Goal: Information Seeking & Learning: Learn about a topic

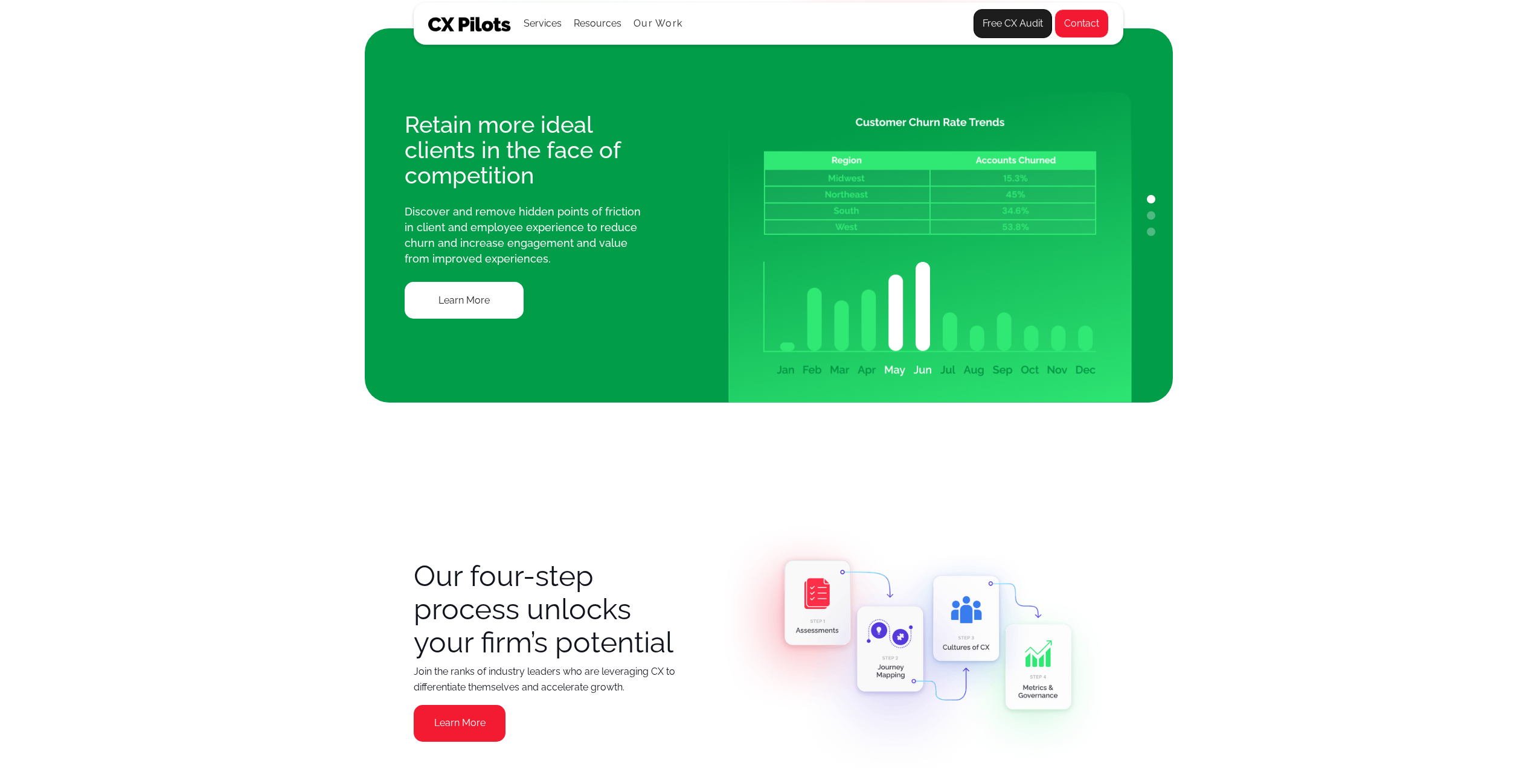
scroll to position [1086, 0]
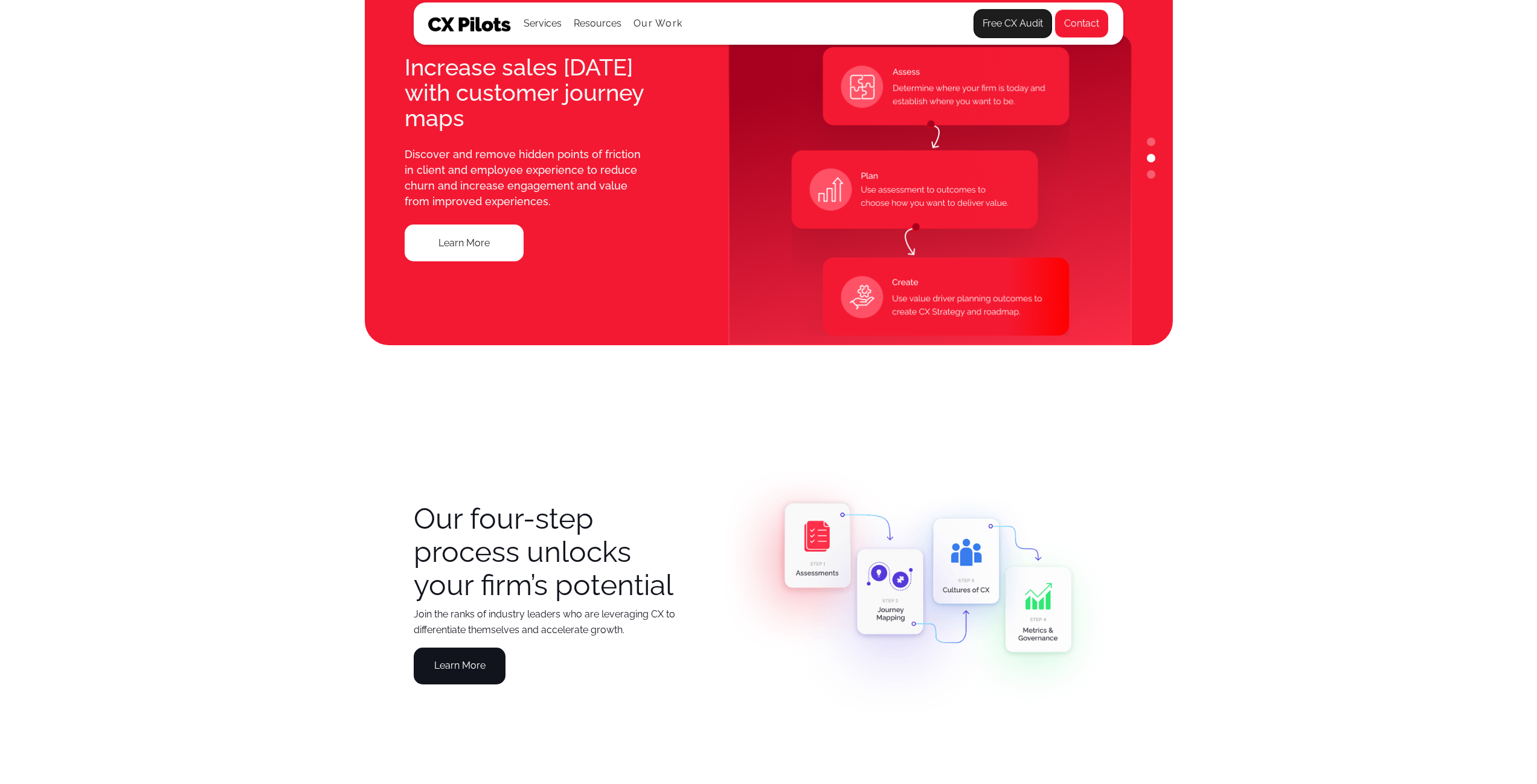
click at [463, 673] on link "Learn More" at bounding box center [460, 666] width 92 height 37
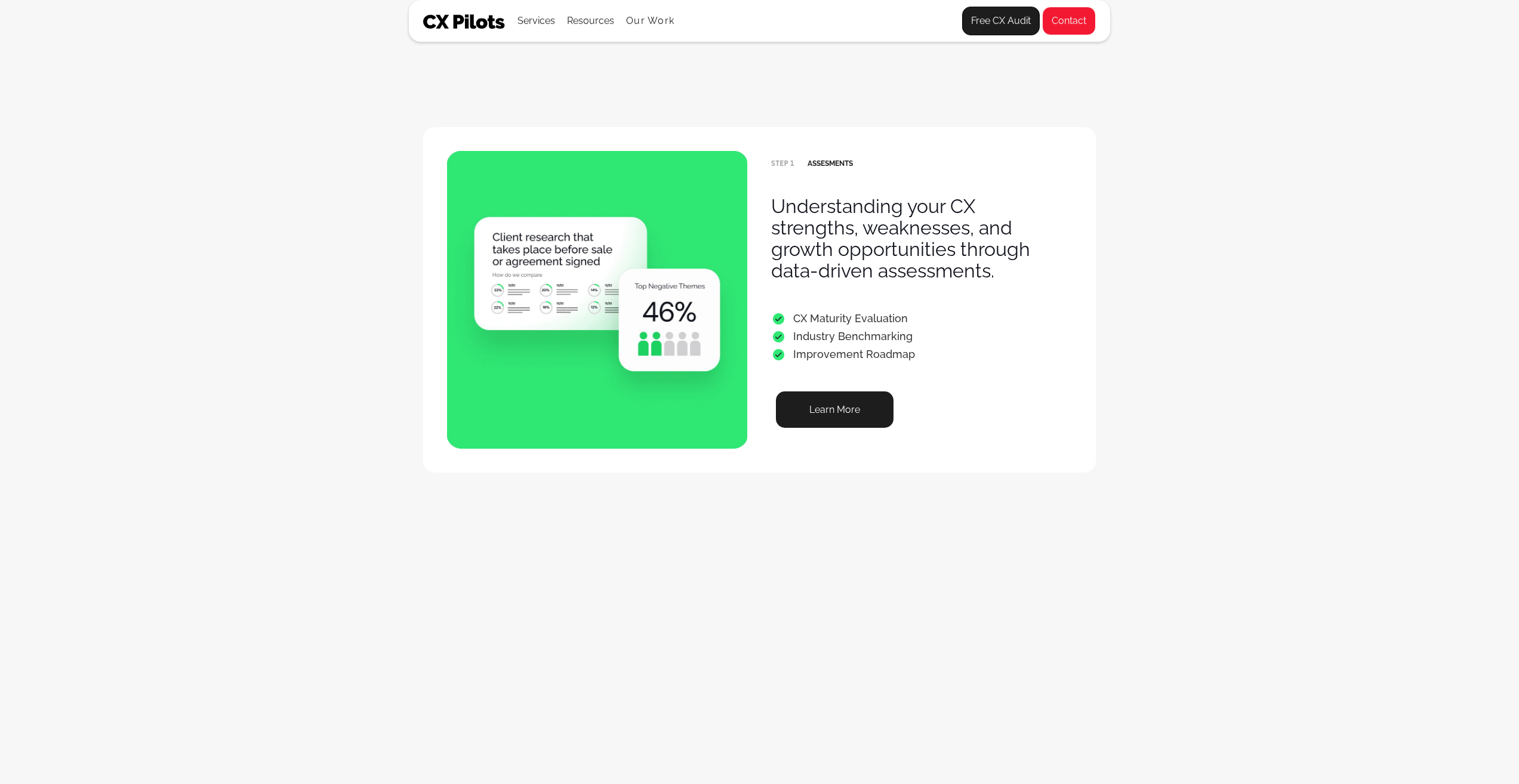
scroll to position [656, 0]
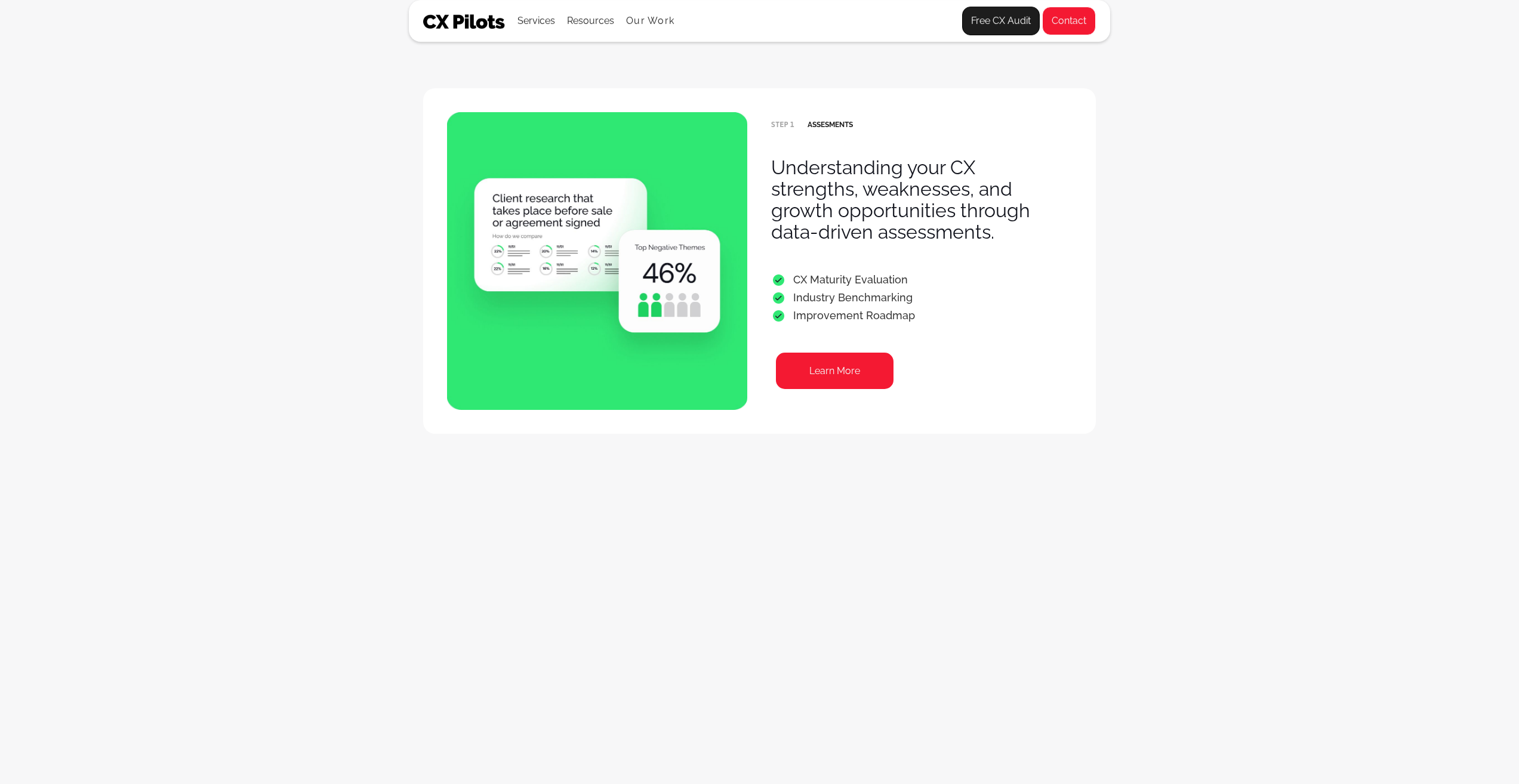
click at [874, 358] on link "Learn More" at bounding box center [835, 370] width 118 height 36
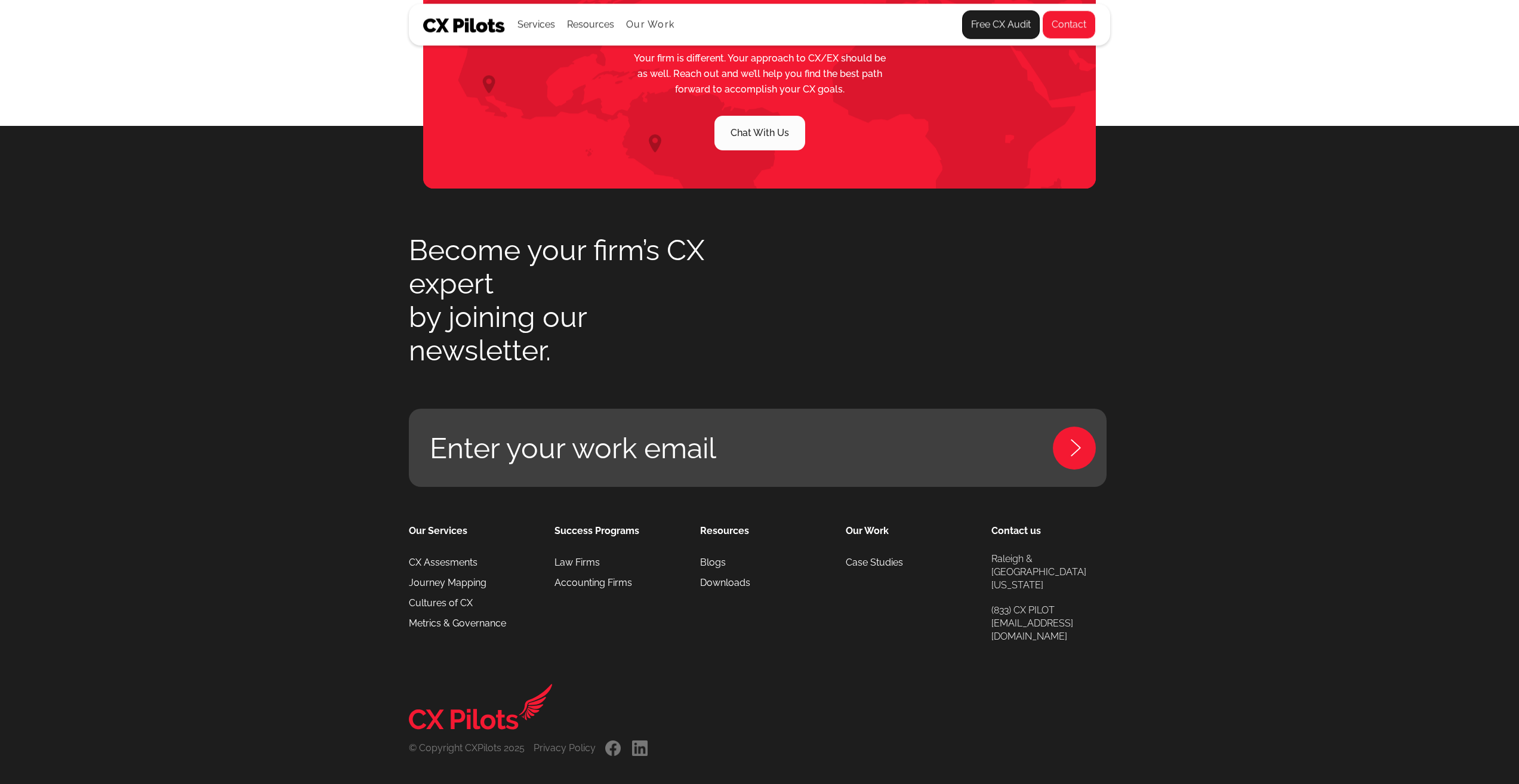
scroll to position [3068, 0]
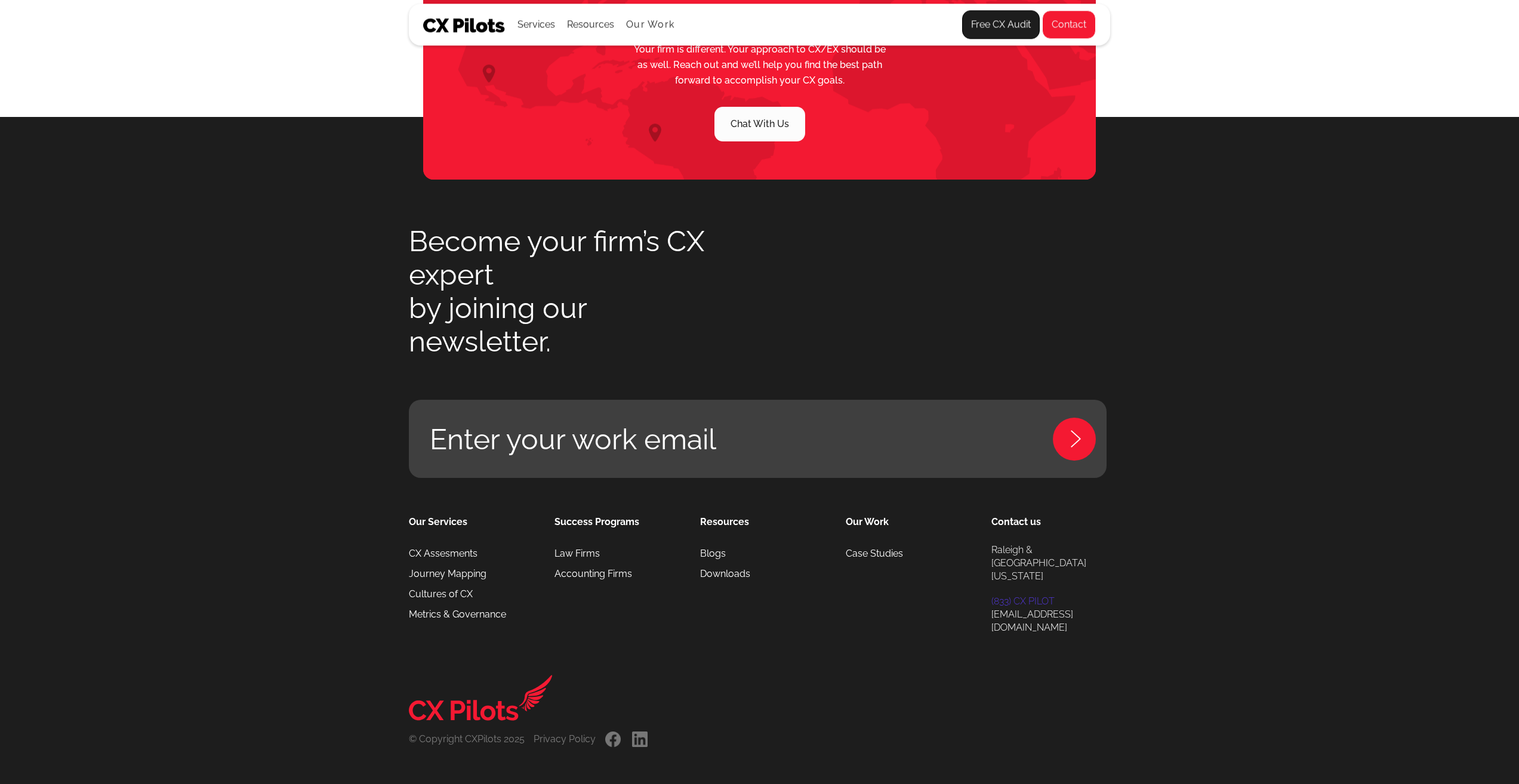
click at [1044, 595] on link "(833) CX PILOT" at bounding box center [1023, 601] width 63 height 13
